Goal: Contribute content

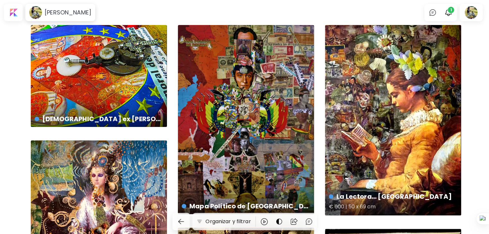
click at [396, 93] on div "La Lectora... sanando € 600 | 50 x 69 cm" at bounding box center [393, 120] width 136 height 191
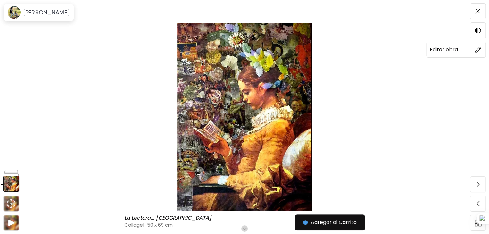
drag, startPoint x: 256, startPoint y: 167, endPoint x: 480, endPoint y: 49, distance: 253.4
click at [480, 49] on img at bounding box center [478, 50] width 7 height 7
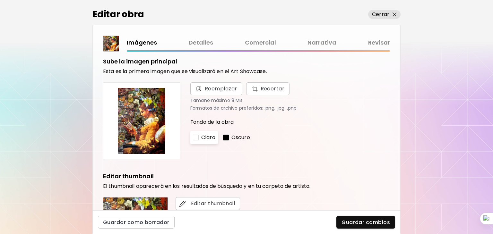
scroll to position [4, 0]
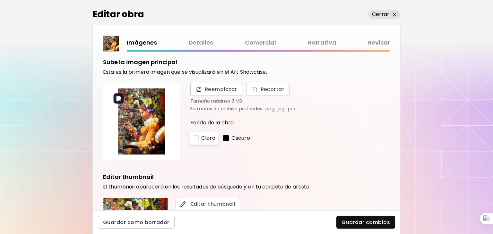
click at [145, 118] on img at bounding box center [141, 122] width 66 height 66
click at [199, 46] on link "Detalles" at bounding box center [201, 42] width 24 height 9
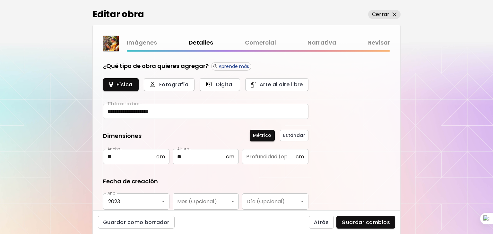
type input "*******"
click at [258, 45] on link "Comercial" at bounding box center [260, 42] width 31 height 9
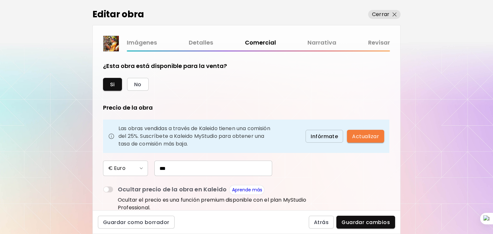
click at [317, 42] on link "Narrativa" at bounding box center [321, 42] width 29 height 9
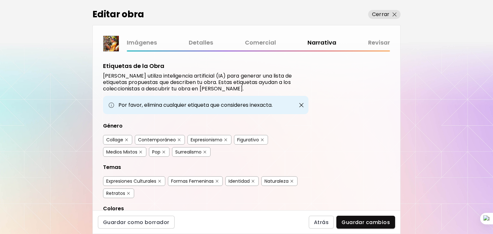
click at [383, 42] on link "Revisar" at bounding box center [379, 42] width 22 height 9
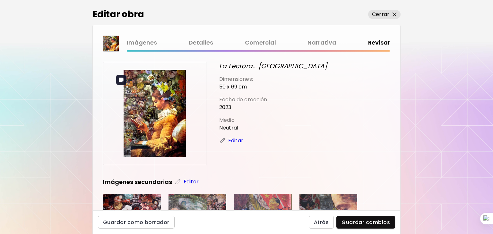
click at [163, 136] on img at bounding box center [154, 113] width 87 height 87
click at [159, 134] on img at bounding box center [154, 113] width 87 height 87
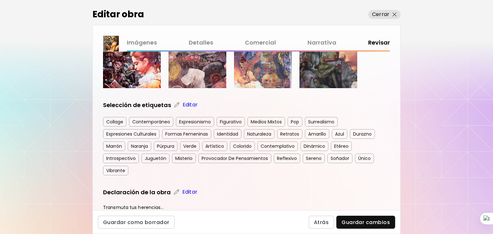
scroll to position [172, 0]
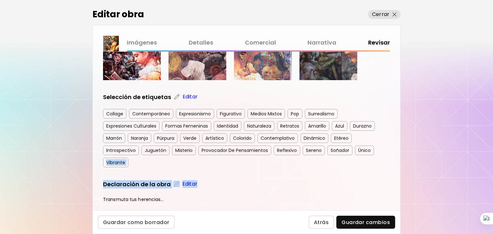
drag, startPoint x: 391, startPoint y: 143, endPoint x: 390, endPoint y: 171, distance: 28.3
click at [390, 171] on div "La Lectora... sanando Dimensiones: 50 x 69 cm Fecha de creación 2023 Medio Neut…" at bounding box center [246, 131] width 307 height 159
drag, startPoint x: 398, startPoint y: 159, endPoint x: 135, endPoint y: 44, distance: 286.4
click at [135, 44] on link "Imágenes" at bounding box center [142, 42] width 30 height 9
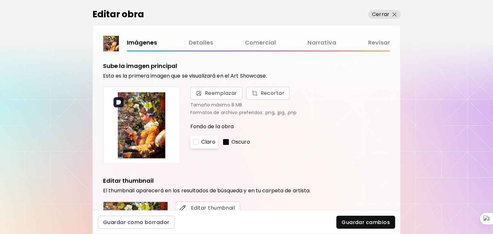
click at [154, 143] on img at bounding box center [141, 125] width 66 height 66
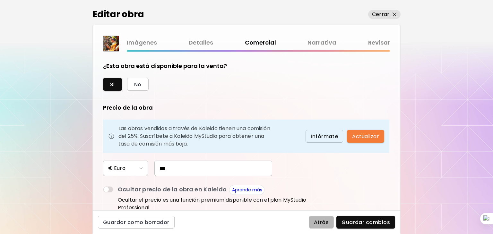
click at [323, 223] on span "Atrás" at bounding box center [321, 222] width 15 height 7
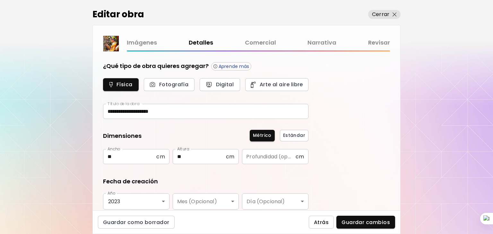
type input "*******"
click at [322, 223] on span "Atrás" at bounding box center [321, 222] width 15 height 7
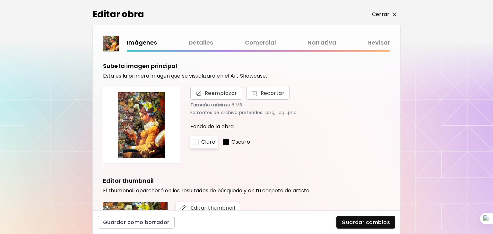
click at [394, 17] on span "Cerrar" at bounding box center [384, 15] width 25 height 8
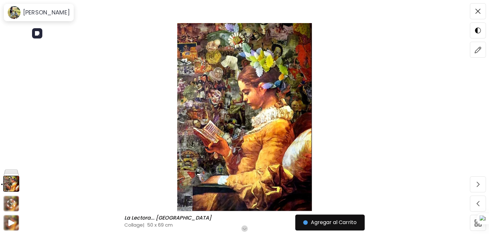
click at [258, 98] on img at bounding box center [245, 117] width 436 height 188
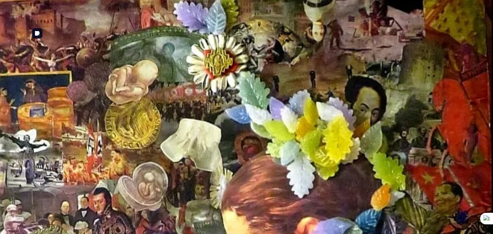
drag, startPoint x: 258, startPoint y: 98, endPoint x: 240, endPoint y: 89, distance: 20.1
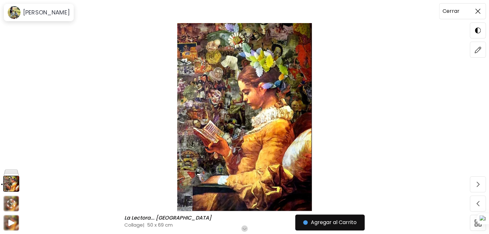
click at [477, 9] on img at bounding box center [478, 11] width 5 height 5
